Goal: Feedback & Contribution: Contribute content

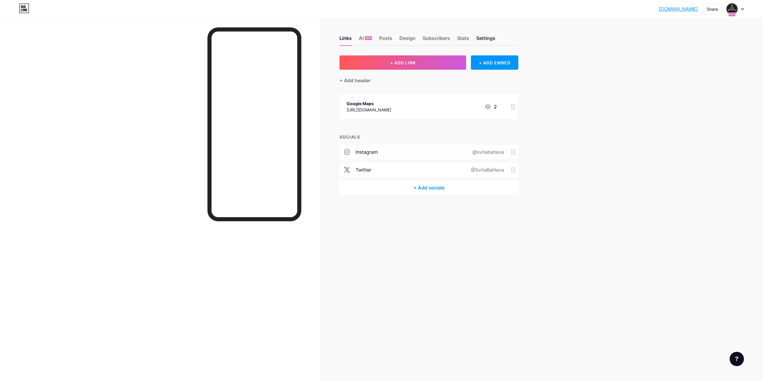
click at [489, 39] on div "Settings" at bounding box center [485, 40] width 19 height 11
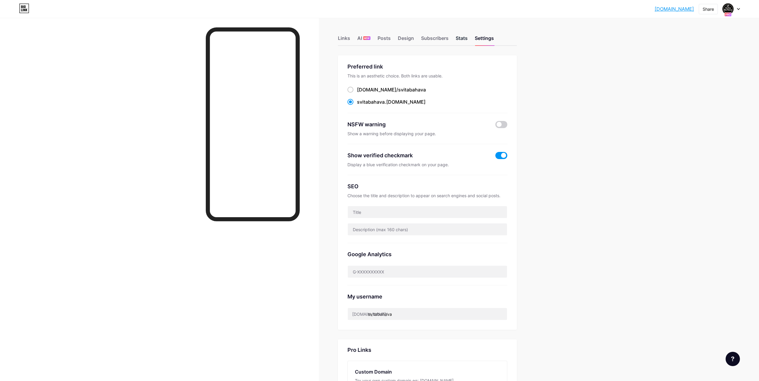
click at [458, 41] on div "Stats" at bounding box center [461, 40] width 12 height 11
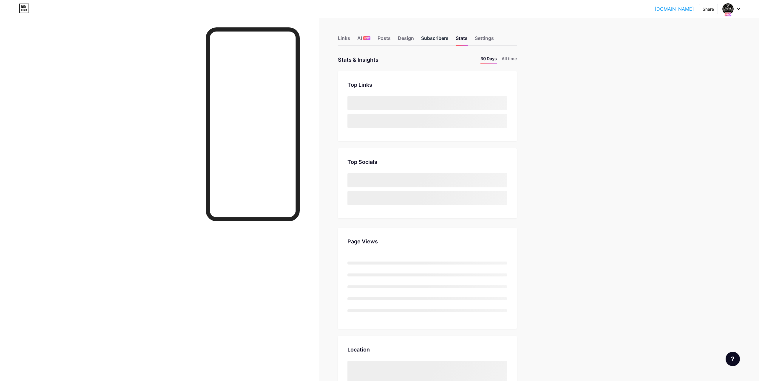
click at [441, 35] on div "Subscribers" at bounding box center [434, 40] width 27 height 11
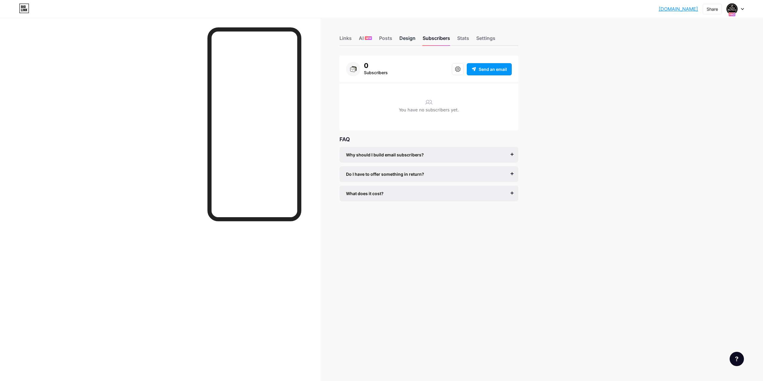
click at [411, 36] on div "Design" at bounding box center [407, 40] width 16 height 11
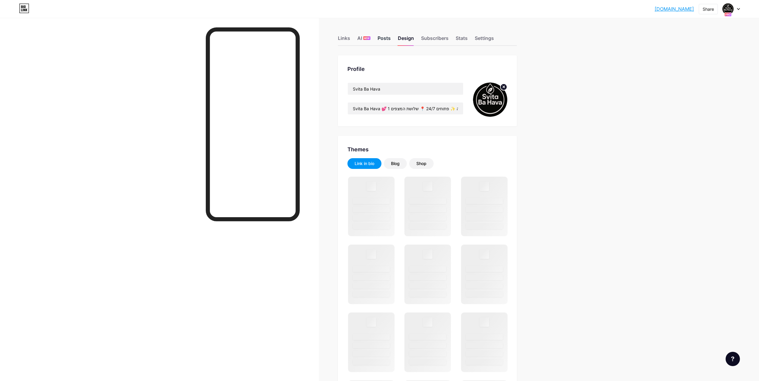
click at [390, 39] on div "Posts" at bounding box center [383, 40] width 13 height 11
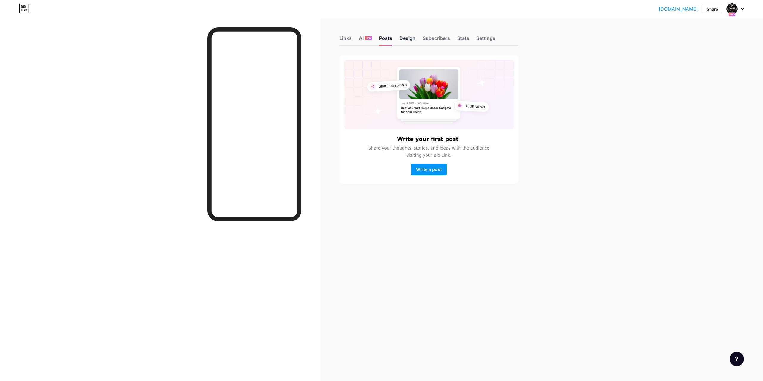
click at [407, 37] on div "Design" at bounding box center [407, 40] width 16 height 11
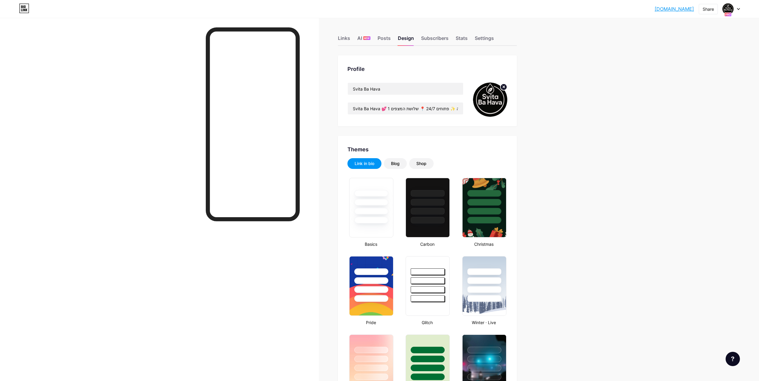
click at [363, 34] on div "Links AI NEW Posts Design Subscribers Stats Settings" at bounding box center [427, 35] width 179 height 21
click at [344, 42] on div "Links" at bounding box center [344, 40] width 12 height 11
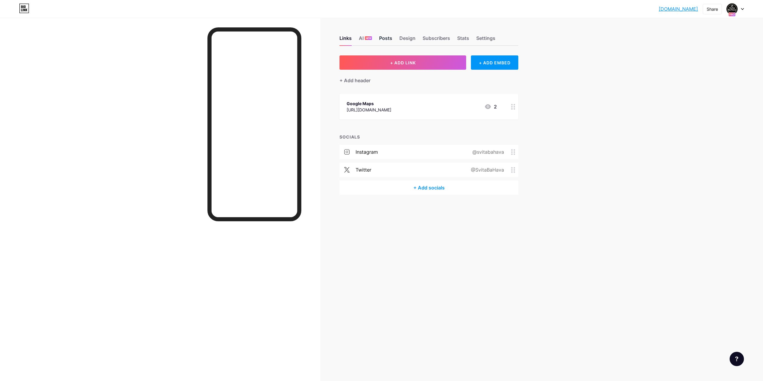
click at [384, 43] on div "Posts" at bounding box center [385, 40] width 13 height 11
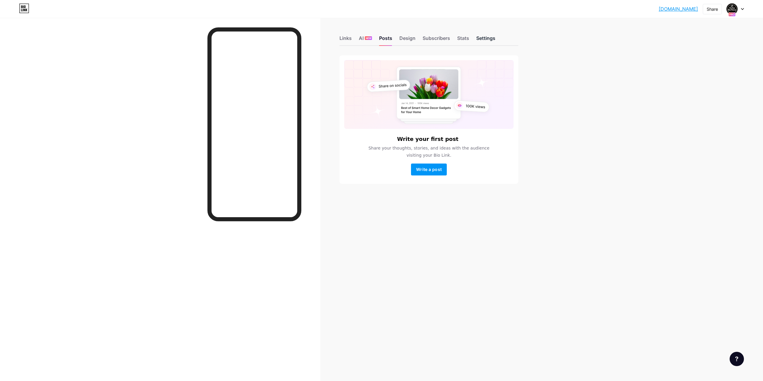
click at [491, 42] on div "Settings" at bounding box center [485, 40] width 19 height 11
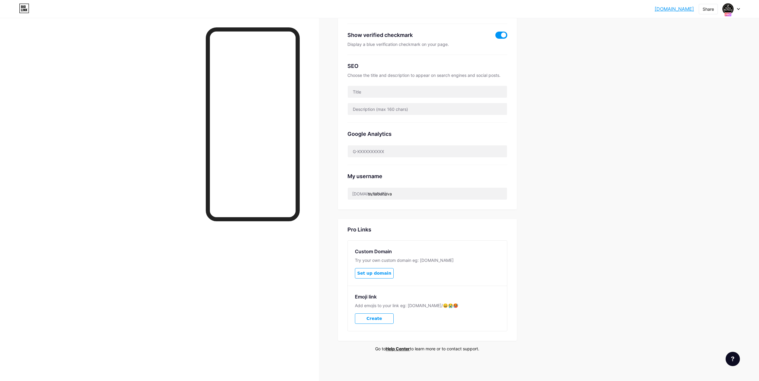
scroll to position [1, 0]
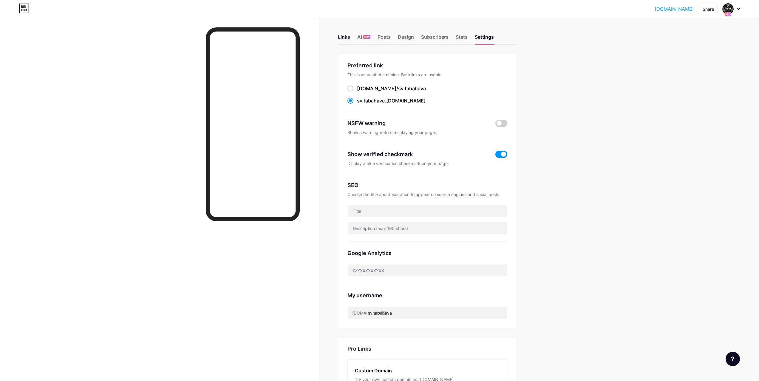
click at [344, 37] on div "Links" at bounding box center [344, 38] width 12 height 11
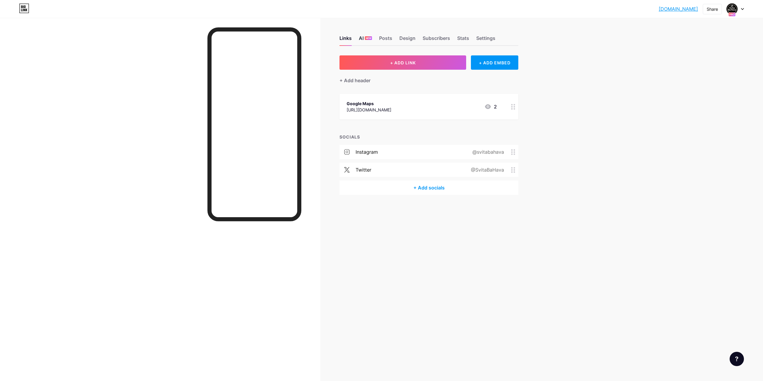
click at [364, 41] on div "AI NEW" at bounding box center [365, 40] width 13 height 11
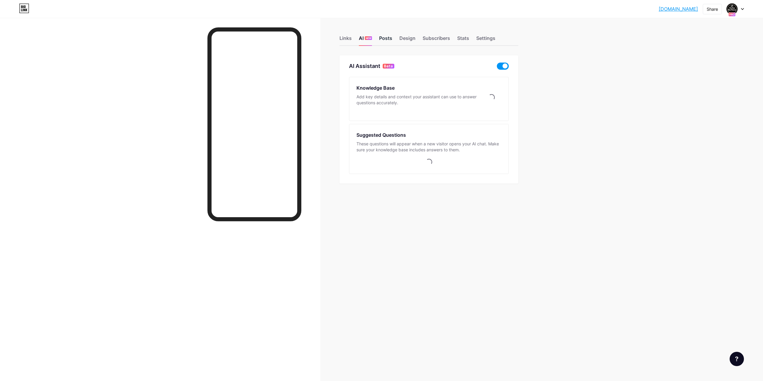
click at [390, 35] on div "Posts" at bounding box center [385, 40] width 13 height 11
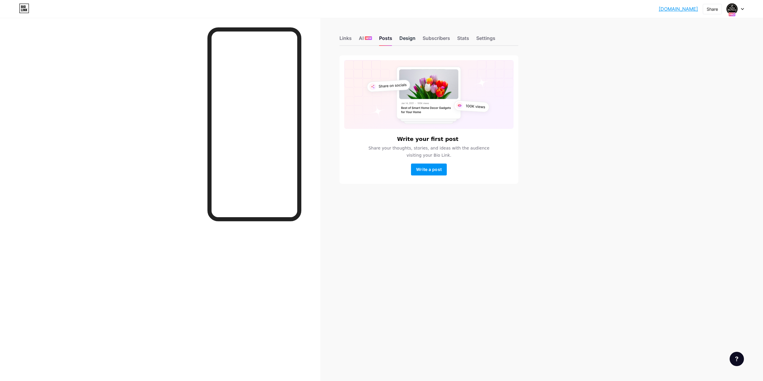
click at [406, 43] on div "Design" at bounding box center [407, 40] width 16 height 11
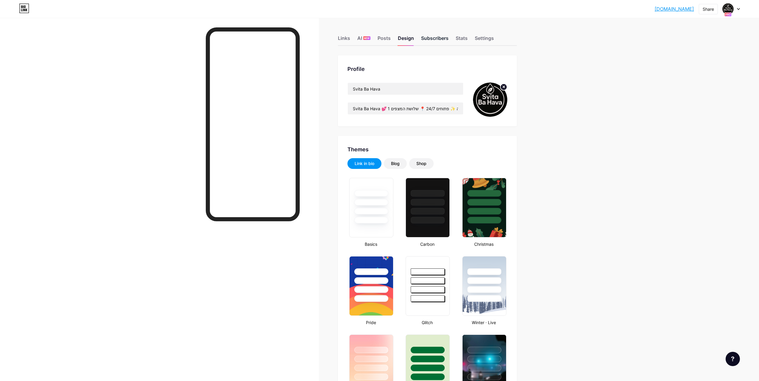
click at [438, 41] on div "Subscribers" at bounding box center [434, 40] width 27 height 11
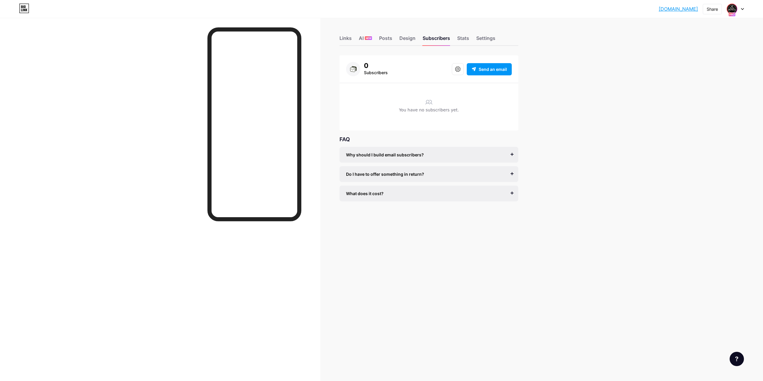
click at [736, 10] on img at bounding box center [732, 9] width 10 height 10
click at [557, 72] on div "[DOMAIN_NAME]... [DOMAIN_NAME] Share Switch accounts Svita Ba Hava [DOMAIN_NAME…" at bounding box center [381, 190] width 763 height 381
click at [459, 39] on div "Stats" at bounding box center [463, 40] width 12 height 11
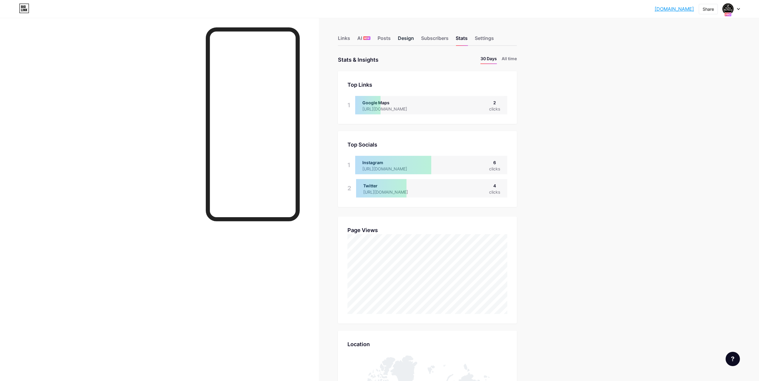
click at [409, 38] on div "Design" at bounding box center [406, 40] width 16 height 11
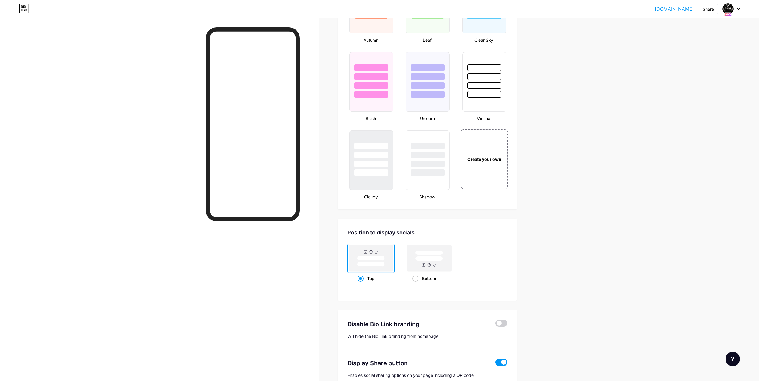
scroll to position [633, 0]
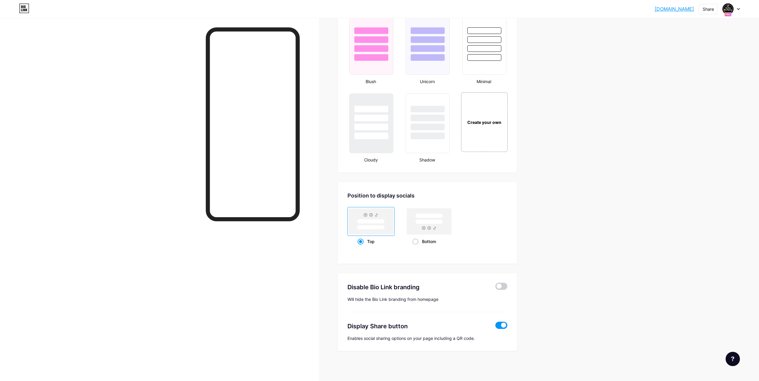
click at [500, 320] on div "Display Share button Enables social sharing options on your page [PERSON_NAME] …" at bounding box center [427, 326] width 160 height 29
click at [505, 322] on span at bounding box center [501, 325] width 12 height 7
click at [495, 327] on input "checkbox" at bounding box center [495, 327] width 0 height 0
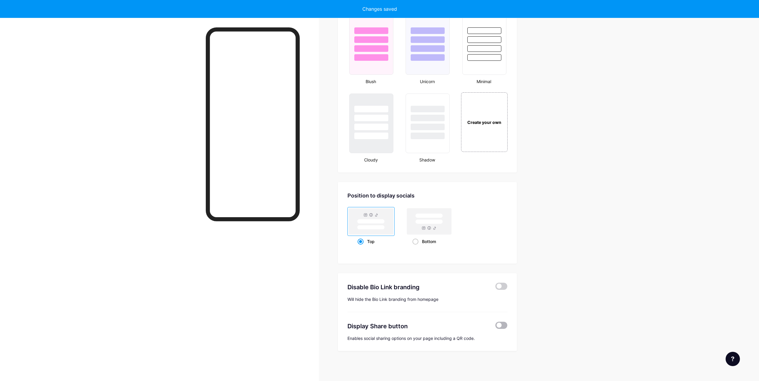
click at [504, 324] on span at bounding box center [501, 325] width 12 height 7
click at [495, 327] on input "checkbox" at bounding box center [495, 327] width 0 height 0
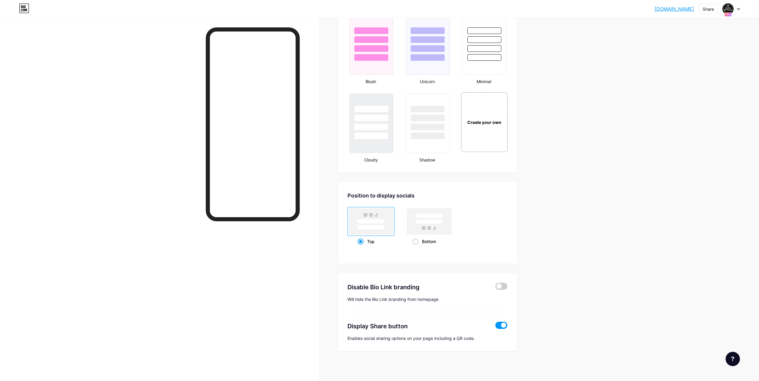
click at [505, 324] on span at bounding box center [501, 325] width 12 height 7
click at [495, 327] on input "checkbox" at bounding box center [495, 327] width 0 height 0
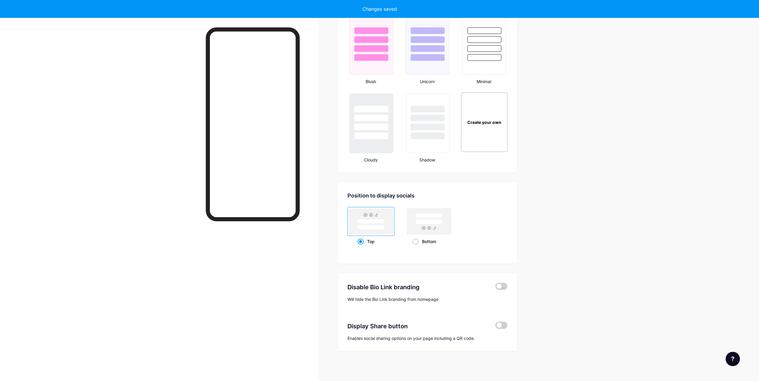
click at [70, 51] on div at bounding box center [159, 208] width 319 height 381
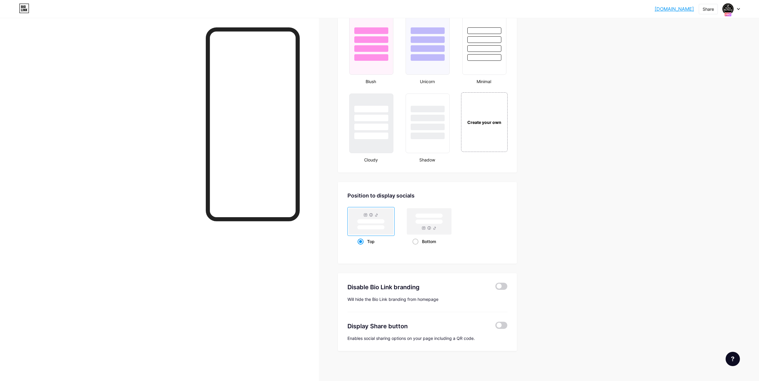
click at [495, 281] on div "Disable Bio Link branding Will hide the Bio Link branding from homepage" at bounding box center [427, 292] width 160 height 39
click at [500, 282] on div "Disable Bio Link branding Will hide the Bio Link branding from homepage" at bounding box center [427, 292] width 160 height 39
click at [500, 284] on span at bounding box center [501, 286] width 12 height 7
click at [495, 288] on input "checkbox" at bounding box center [495, 288] width 0 height 0
click at [72, 211] on div at bounding box center [159, 208] width 319 height 381
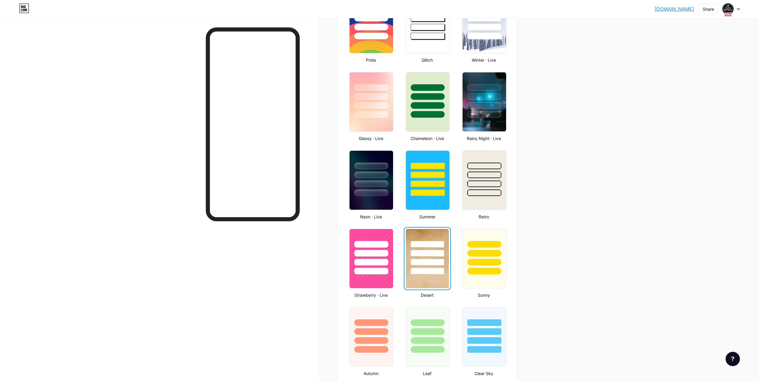
scroll to position [0, 0]
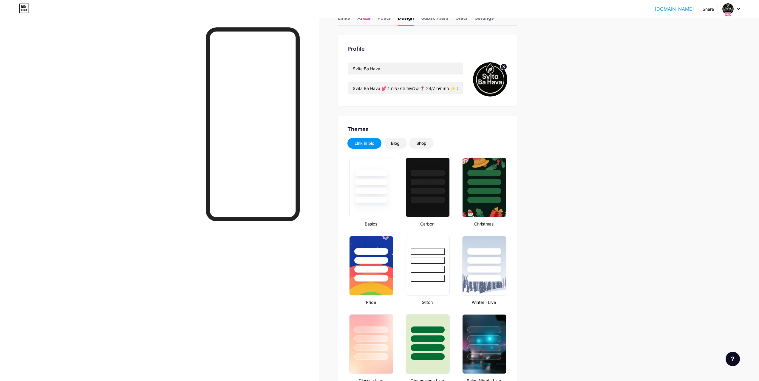
drag, startPoint x: 629, startPoint y: 150, endPoint x: 618, endPoint y: 58, distance: 92.2
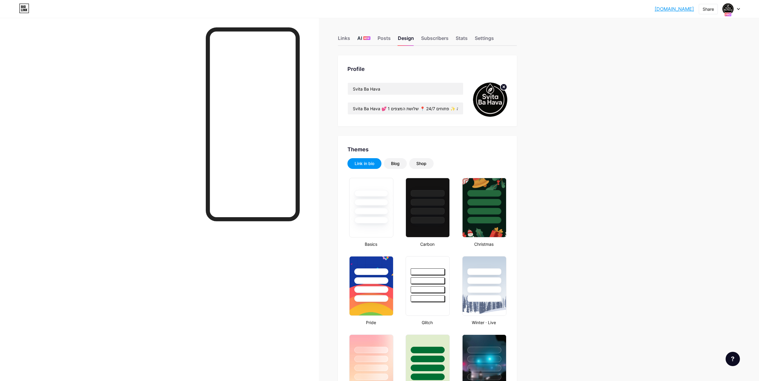
click at [369, 39] on span "NEW" at bounding box center [367, 38] width 6 height 4
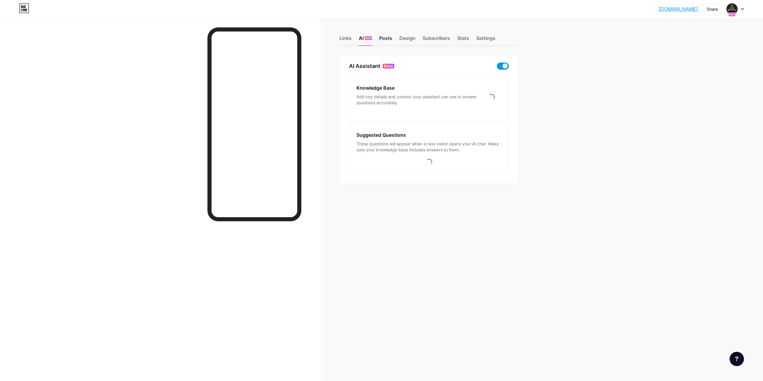
click at [380, 36] on div "Posts" at bounding box center [385, 40] width 13 height 11
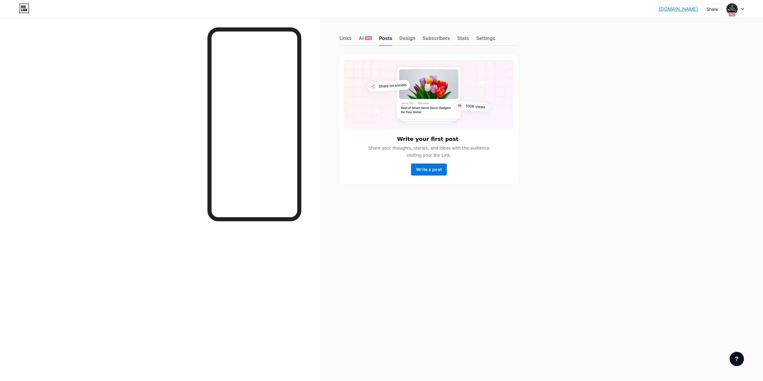
click at [435, 164] on button "Write a post" at bounding box center [429, 170] width 36 height 12
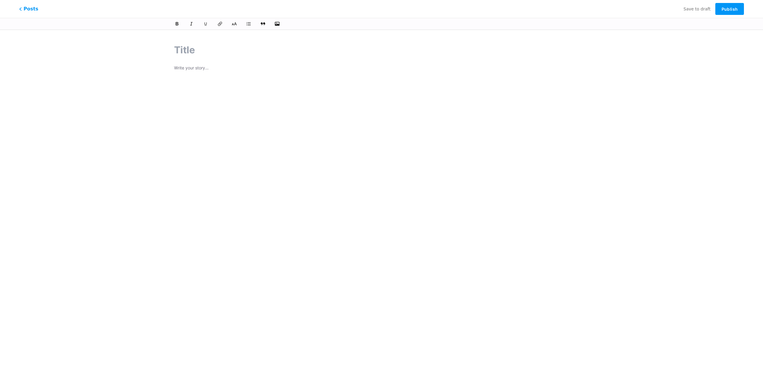
paste input "Svita Ba Hava – לופט פרטי מושלם לאירועים ולחופשות בבאר שבע"
type input "Svita Ba Hava – לופט פרטי מושלם לאירועים ולחופשות בבאר שבע"
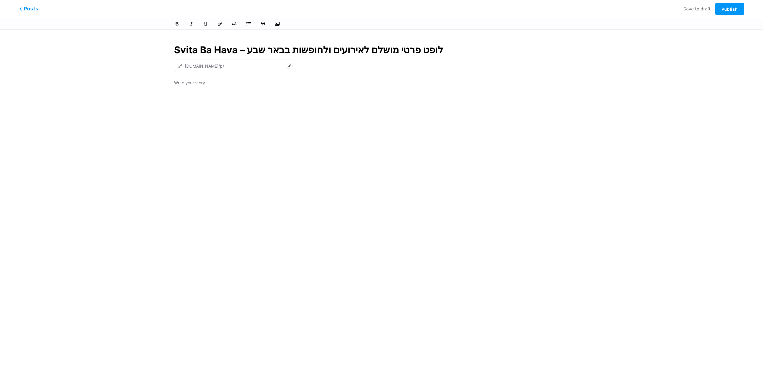
type input "svita-ba-hava"
type input "Svita Ba Hava – לופט פרטי מושלם לאירועים ולחופשות בבאר שבע"
click at [246, 87] on p at bounding box center [381, 83] width 415 height 8
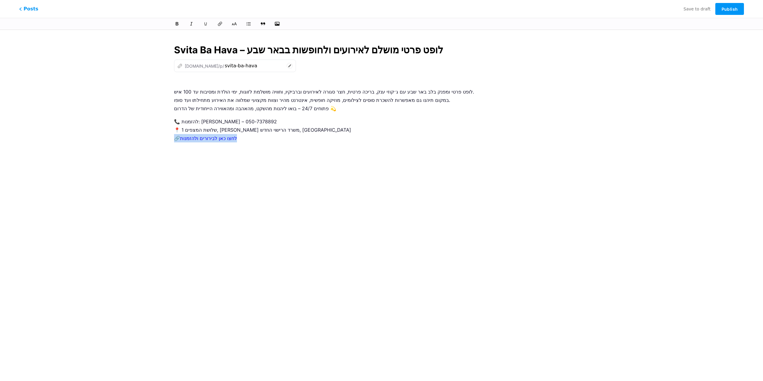
drag, startPoint x: 239, startPoint y: 139, endPoint x: 154, endPoint y: 136, distance: 85.6
click at [154, 136] on div "Svita Ba Hava – לופט פרטי מושלם לאירועים ולחופשות בבאר שבע z [DOMAIN_NAME]/p/ s…" at bounding box center [382, 137] width 458 height 202
click at [218, 23] on icon at bounding box center [220, 24] width 6 height 6
click at [222, 22] on icon at bounding box center [220, 24] width 6 height 6
click at [287, 139] on p "📞 להזמנות: [PERSON_NAME] – 050-7378892 📍 שלושת המצפים 1, [PERSON_NAME] משרד הרי…" at bounding box center [381, 129] width 415 height 25
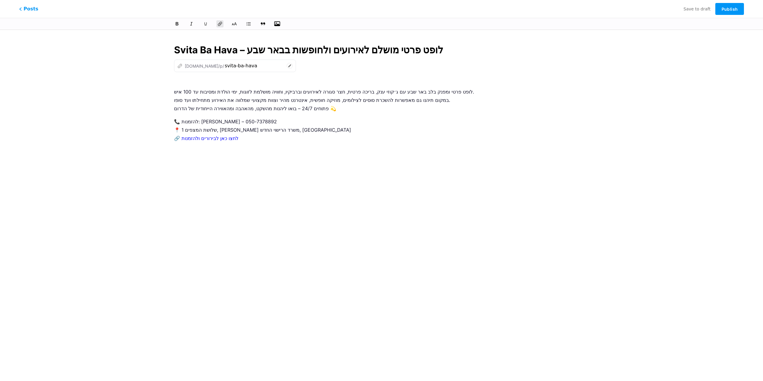
click at [276, 21] on icon "button" at bounding box center [277, 24] width 6 height 6
click at [0, 0] on input "file" at bounding box center [0, 0] width 0 height 0
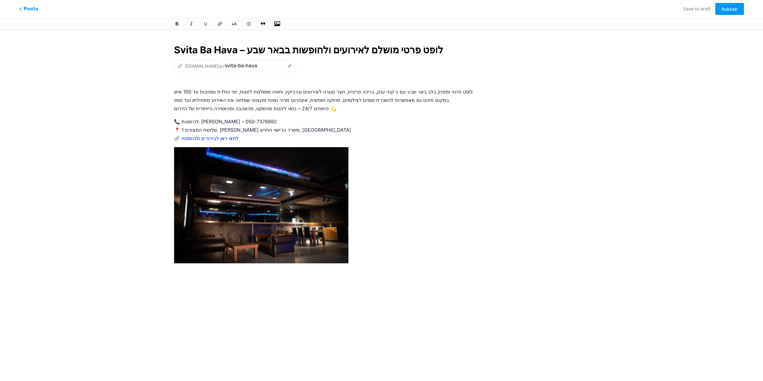
click at [280, 23] on icon "button" at bounding box center [277, 24] width 6 height 6
click at [0, 0] on input "file" at bounding box center [0, 0] width 0 height 0
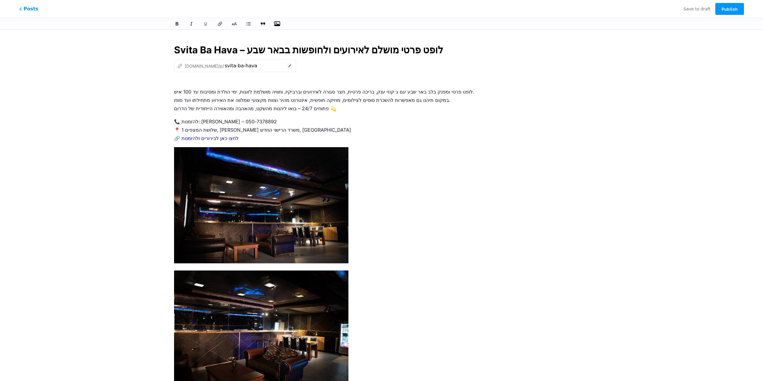
click at [277, 24] on icon "button" at bounding box center [277, 23] width 6 height 5
click at [0, 0] on input "file" at bounding box center [0, 0] width 0 height 0
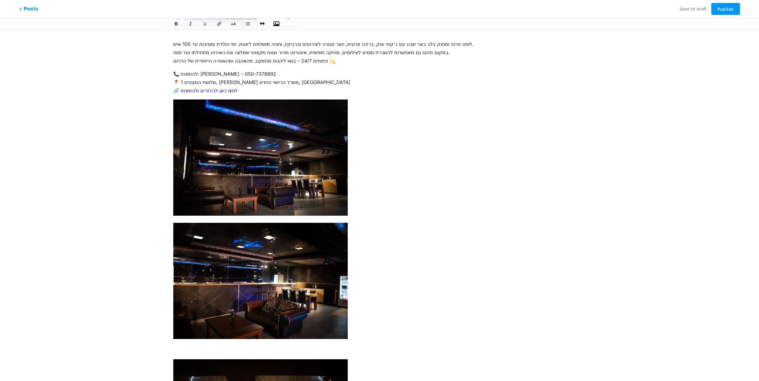
click at [277, 23] on icon "button" at bounding box center [276, 24] width 6 height 6
click at [0, 0] on input "file" at bounding box center [0, 0] width 0 height 0
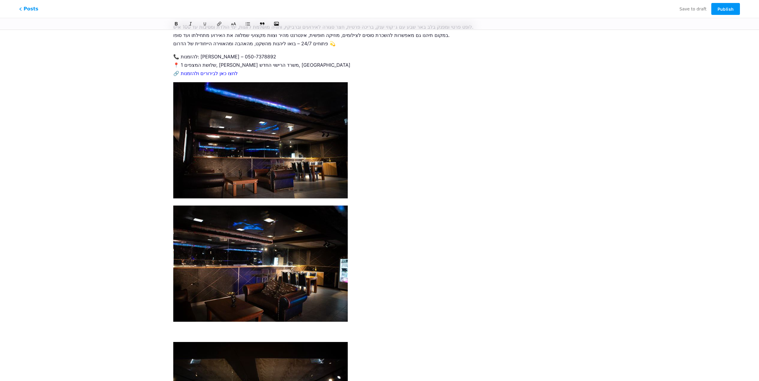
scroll to position [0, 0]
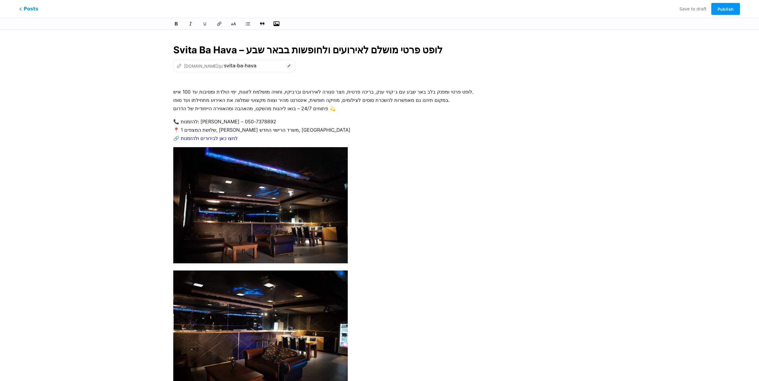
click at [276, 27] on button "button" at bounding box center [276, 23] width 9 height 9
click at [275, 23] on icon "button" at bounding box center [276, 23] width 6 height 5
click at [0, 0] on input "file" at bounding box center [0, 0] width 0 height 0
click at [278, 23] on icon "button" at bounding box center [276, 24] width 6 height 6
click at [0, 0] on input "file" at bounding box center [0, 0] width 0 height 0
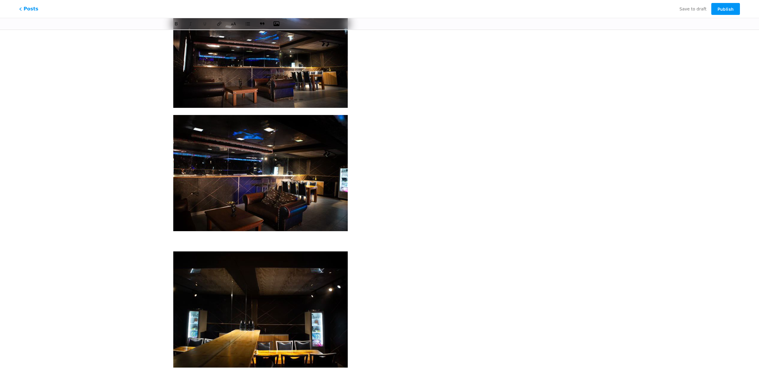
scroll to position [36, 0]
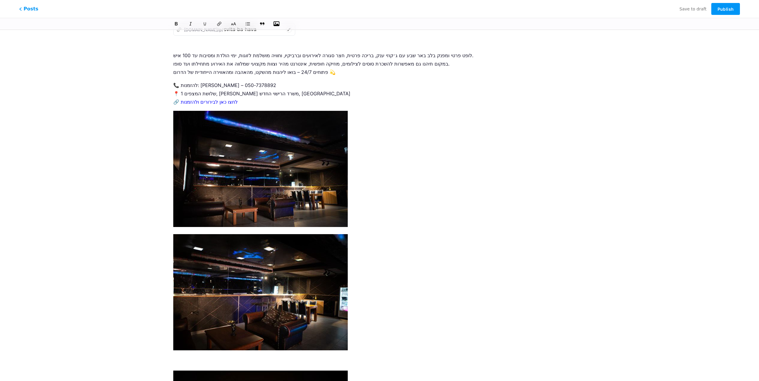
click at [276, 24] on icon "button" at bounding box center [276, 24] width 6 height 6
click at [0, 0] on input "file" at bounding box center [0, 0] width 0 height 0
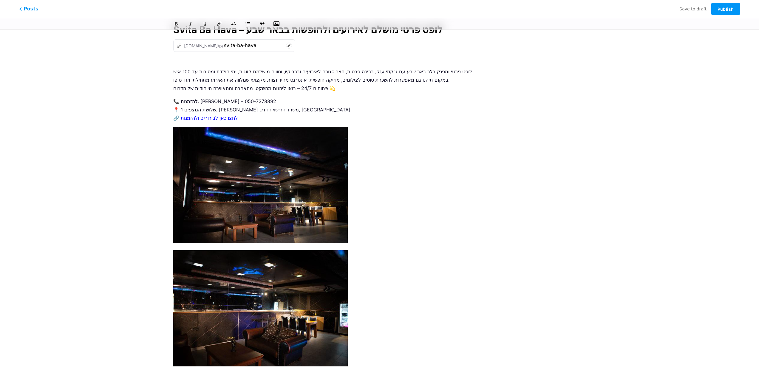
scroll to position [0, 0]
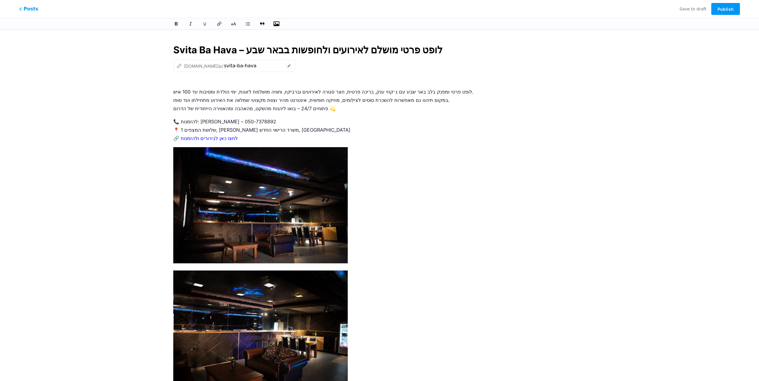
click at [274, 24] on icon "button" at bounding box center [276, 23] width 6 height 5
click at [0, 0] on input "file" at bounding box center [0, 0] width 0 height 0
click at [276, 23] on icon "button" at bounding box center [276, 24] width 6 height 6
click at [0, 0] on input "file" at bounding box center [0, 0] width 0 height 0
drag, startPoint x: 493, startPoint y: 93, endPoint x: 489, endPoint y: 22, distance: 70.7
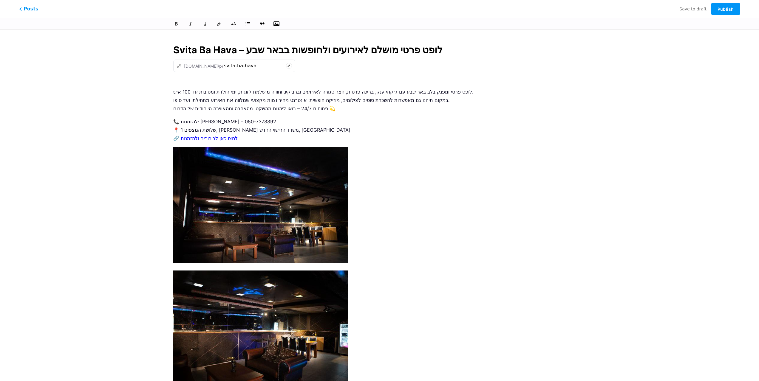
click at [283, 24] on div at bounding box center [378, 23] width 439 height 7
click at [280, 23] on button "button" at bounding box center [276, 23] width 9 height 9
click at [279, 22] on icon "button" at bounding box center [276, 24] width 6 height 6
click at [0, 0] on input "file" at bounding box center [0, 0] width 0 height 0
drag, startPoint x: 520, startPoint y: 159, endPoint x: 510, endPoint y: 135, distance: 25.7
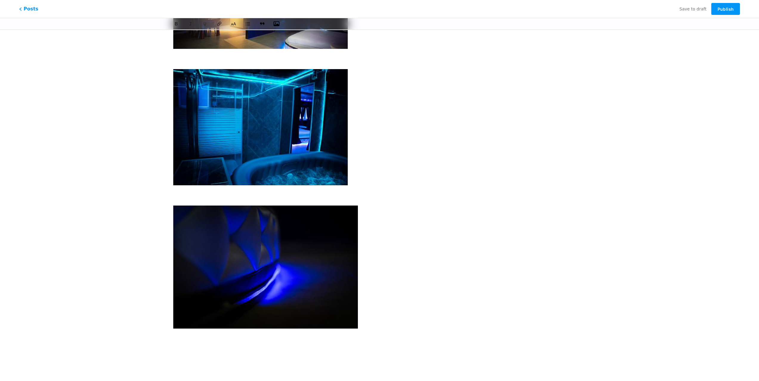
drag, startPoint x: 559, startPoint y: 177, endPoint x: 562, endPoint y: 291, distance: 113.6
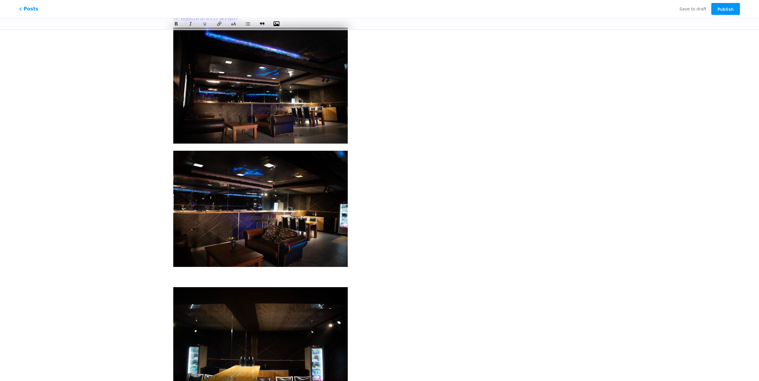
scroll to position [30, 0]
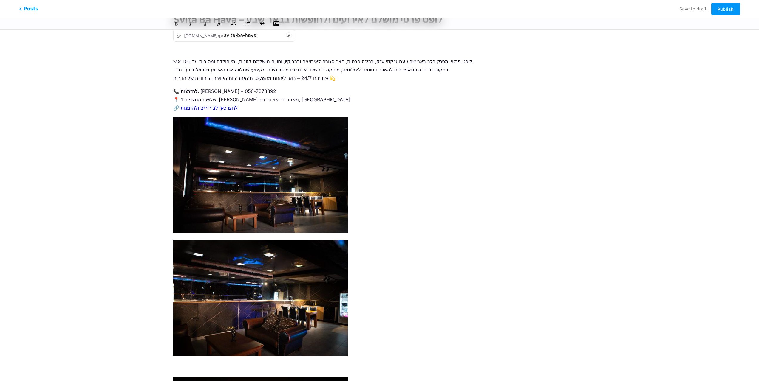
click at [280, 284] on img at bounding box center [260, 298] width 174 height 116
click at [292, 190] on img at bounding box center [260, 175] width 174 height 116
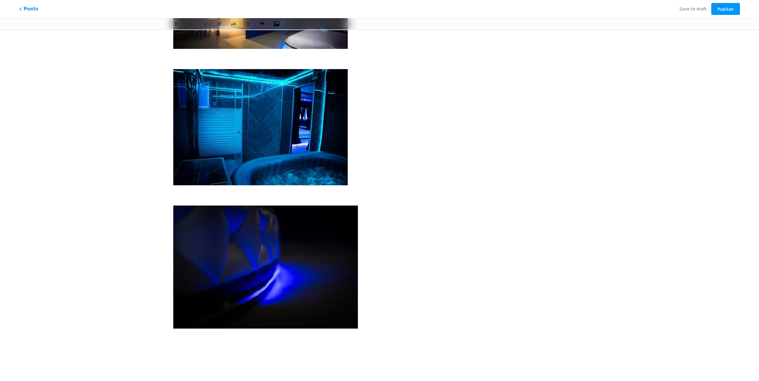
drag, startPoint x: 476, startPoint y: 270, endPoint x: 478, endPoint y: 292, distance: 21.6
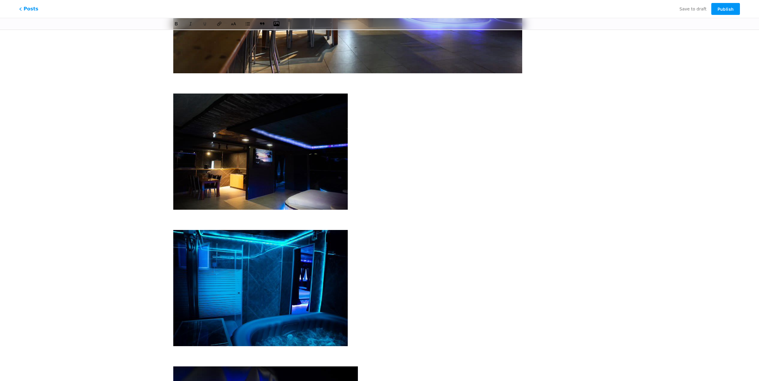
drag, startPoint x: 668, startPoint y: 162, endPoint x: 658, endPoint y: 241, distance: 79.9
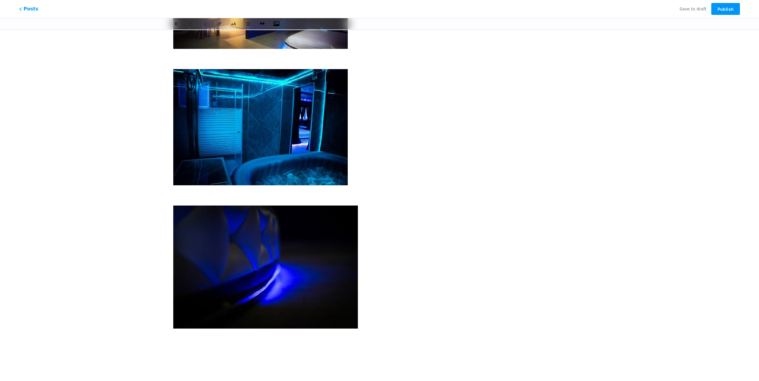
drag, startPoint x: 568, startPoint y: 185, endPoint x: 561, endPoint y: 277, distance: 91.7
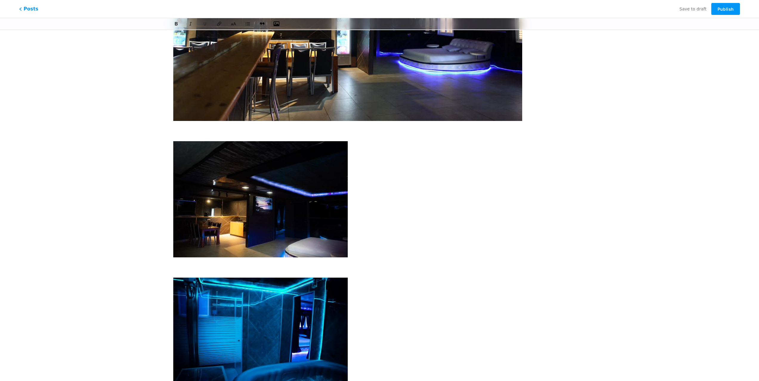
scroll to position [1223, 0]
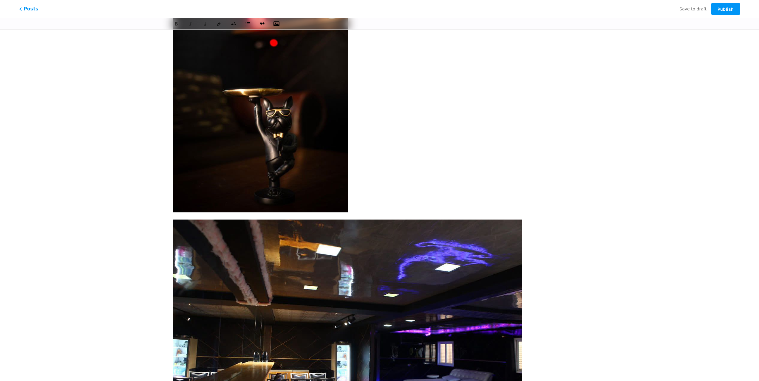
scroll to position [0, 0]
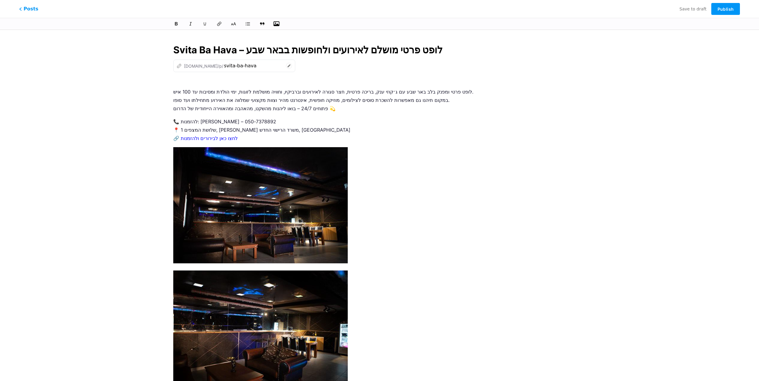
drag, startPoint x: 570, startPoint y: 187, endPoint x: 562, endPoint y: 70, distance: 116.5
click at [303, 67] on div "z [DOMAIN_NAME]/p/ svita-ba-hava" at bounding box center [379, 66] width 412 height 13
click at [286, 64] on icon at bounding box center [289, 66] width 6 height 6
click at [290, 66] on icon at bounding box center [289, 66] width 6 height 6
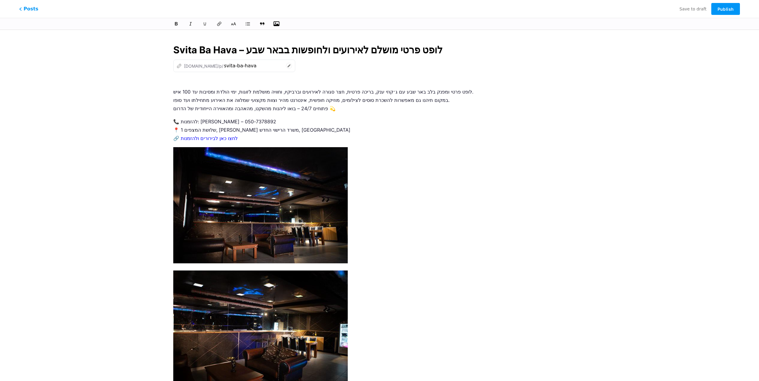
click at [520, 83] on p "לופט פרטי ומפנק בלב באר שבע עם ג׳קוזי ענק, בריכה פרטית, חצר סגורה לאירועים וברב…" at bounding box center [379, 95] width 412 height 33
click at [286, 61] on div "z [DOMAIN_NAME]/p/ svita-ba-hava" at bounding box center [234, 66] width 122 height 13
drag, startPoint x: 188, startPoint y: 62, endPoint x: 182, endPoint y: 65, distance: 7.2
click at [182, 65] on div "z [DOMAIN_NAME]/p/" at bounding box center [199, 66] width 47 height 6
click at [286, 67] on icon at bounding box center [289, 66] width 6 height 6
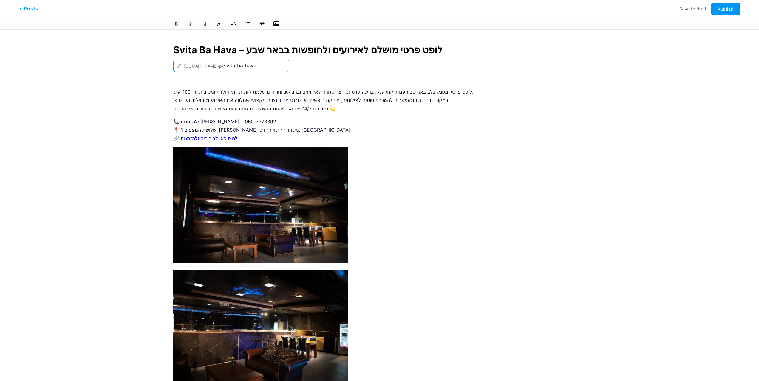
drag, startPoint x: 258, startPoint y: 64, endPoint x: 97, endPoint y: 56, distance: 160.8
drag, startPoint x: 233, startPoint y: 65, endPoint x: 140, endPoint y: 65, distance: 93.3
type input "svita-ba-hava"
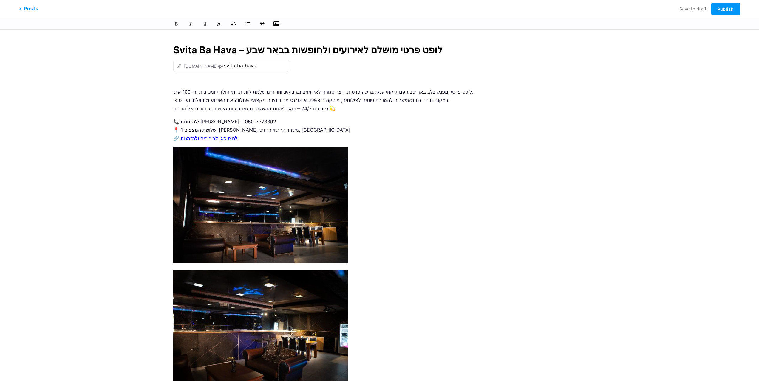
click at [729, 10] on span "Publish" at bounding box center [725, 9] width 16 height 5
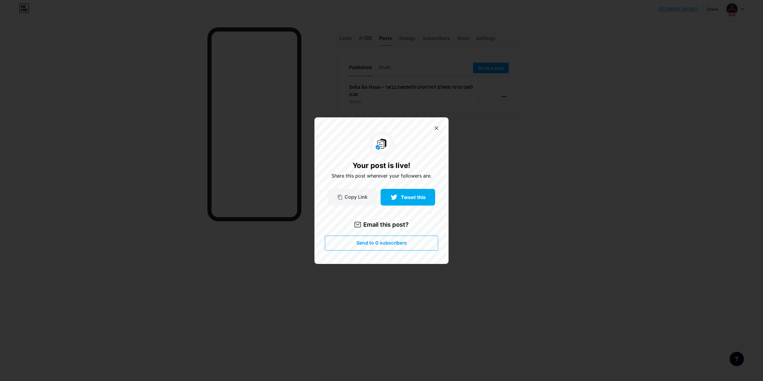
click at [362, 201] on div "Copy Link" at bounding box center [352, 197] width 49 height 17
click at [567, 179] on div at bounding box center [381, 190] width 763 height 381
click at [438, 128] on icon at bounding box center [437, 128] width 4 height 4
